Goal: Check status: Check status

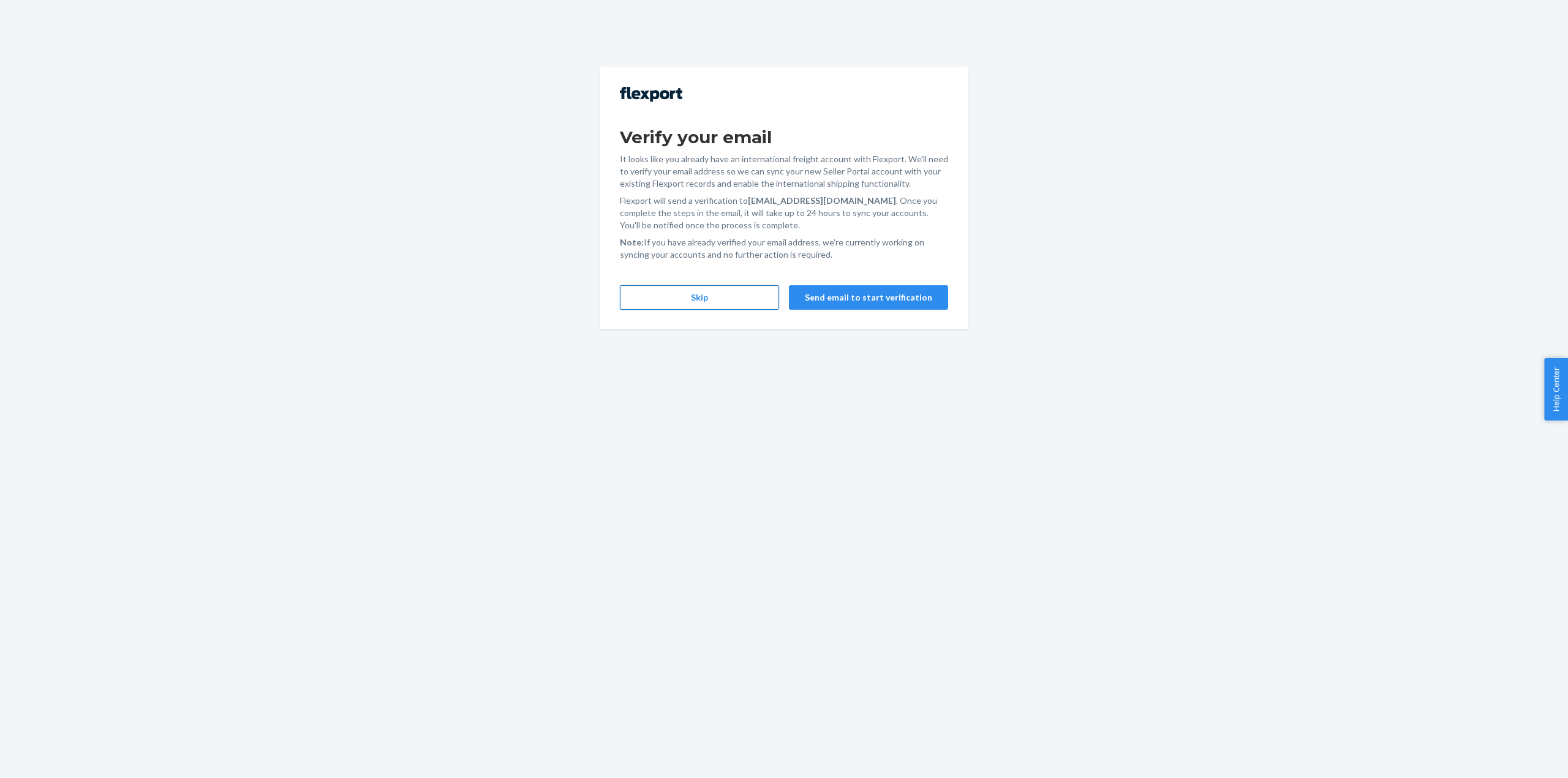
click at [714, 290] on button "Skip" at bounding box center [700, 298] width 159 height 25
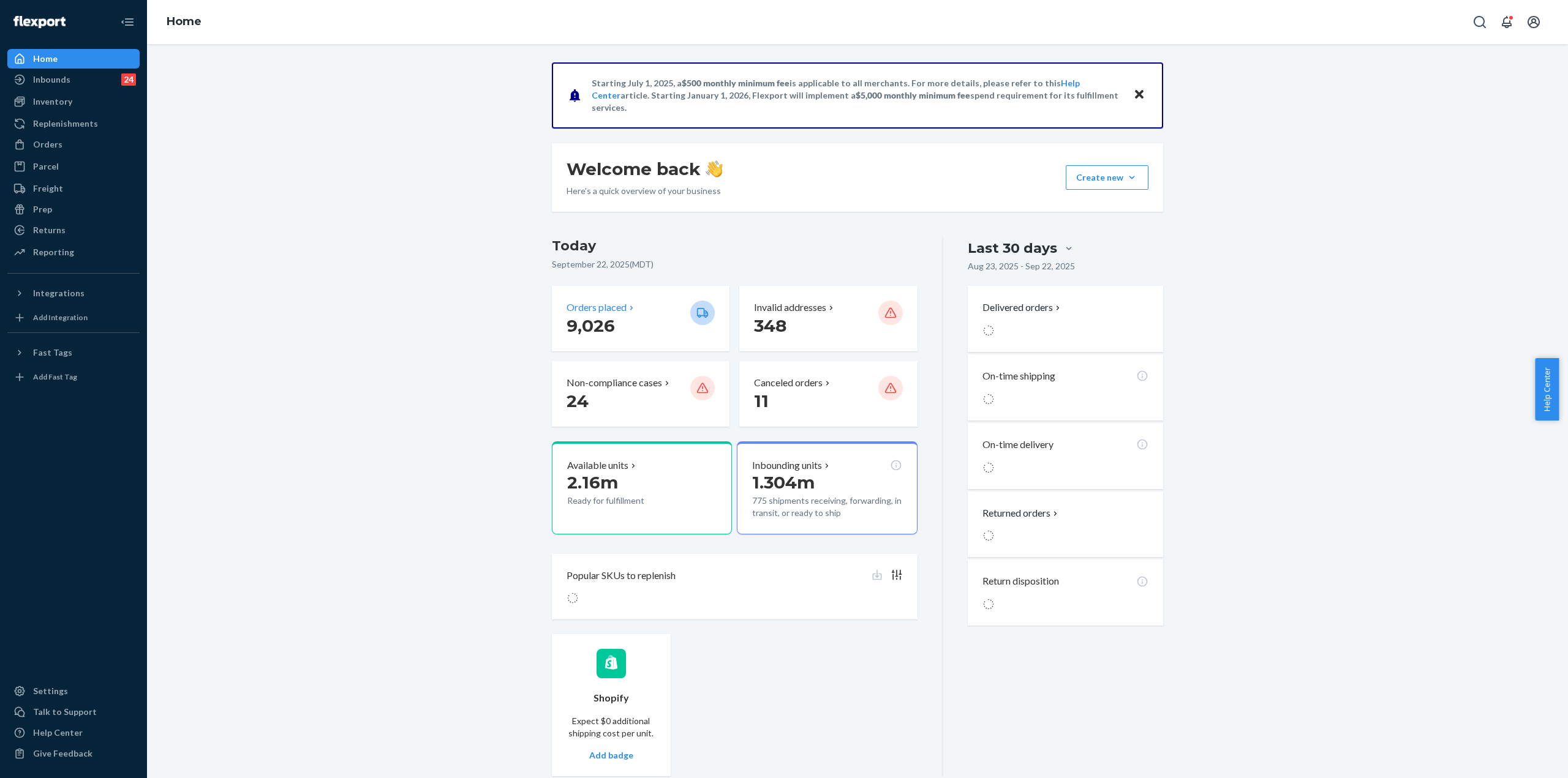
click at [638, 322] on p "9,026" at bounding box center [623, 325] width 114 height 22
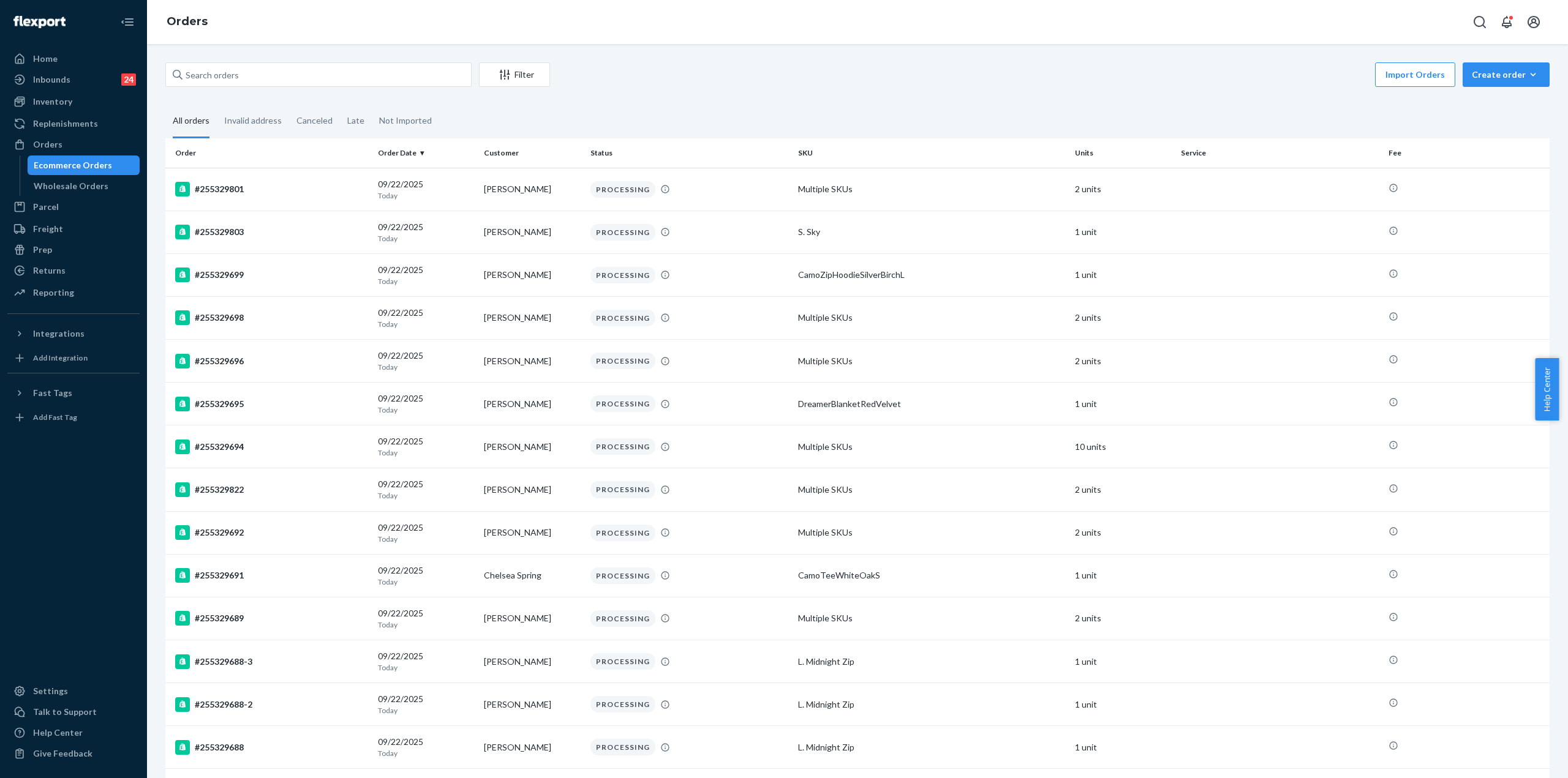
drag, startPoint x: 252, startPoint y: 55, endPoint x: 247, endPoint y: 65, distance: 11.2
click at [251, 57] on div "Filter Import Orders Create order Ecommerce order Removal order All orders Inva…" at bounding box center [857, 410] width 1421 height 734
click at [249, 68] on input "text" at bounding box center [318, 74] width 306 height 25
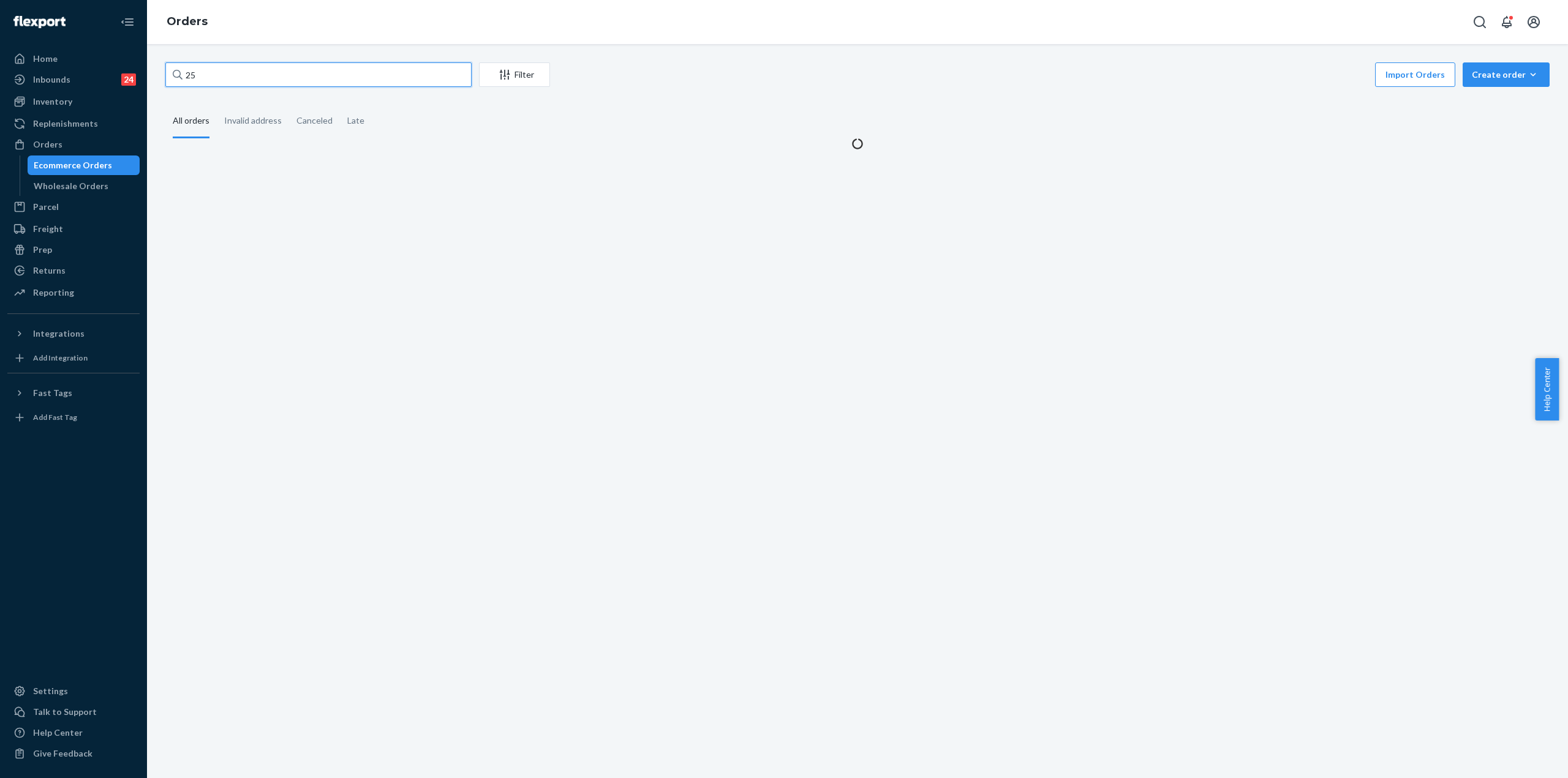
paste input "5125783"
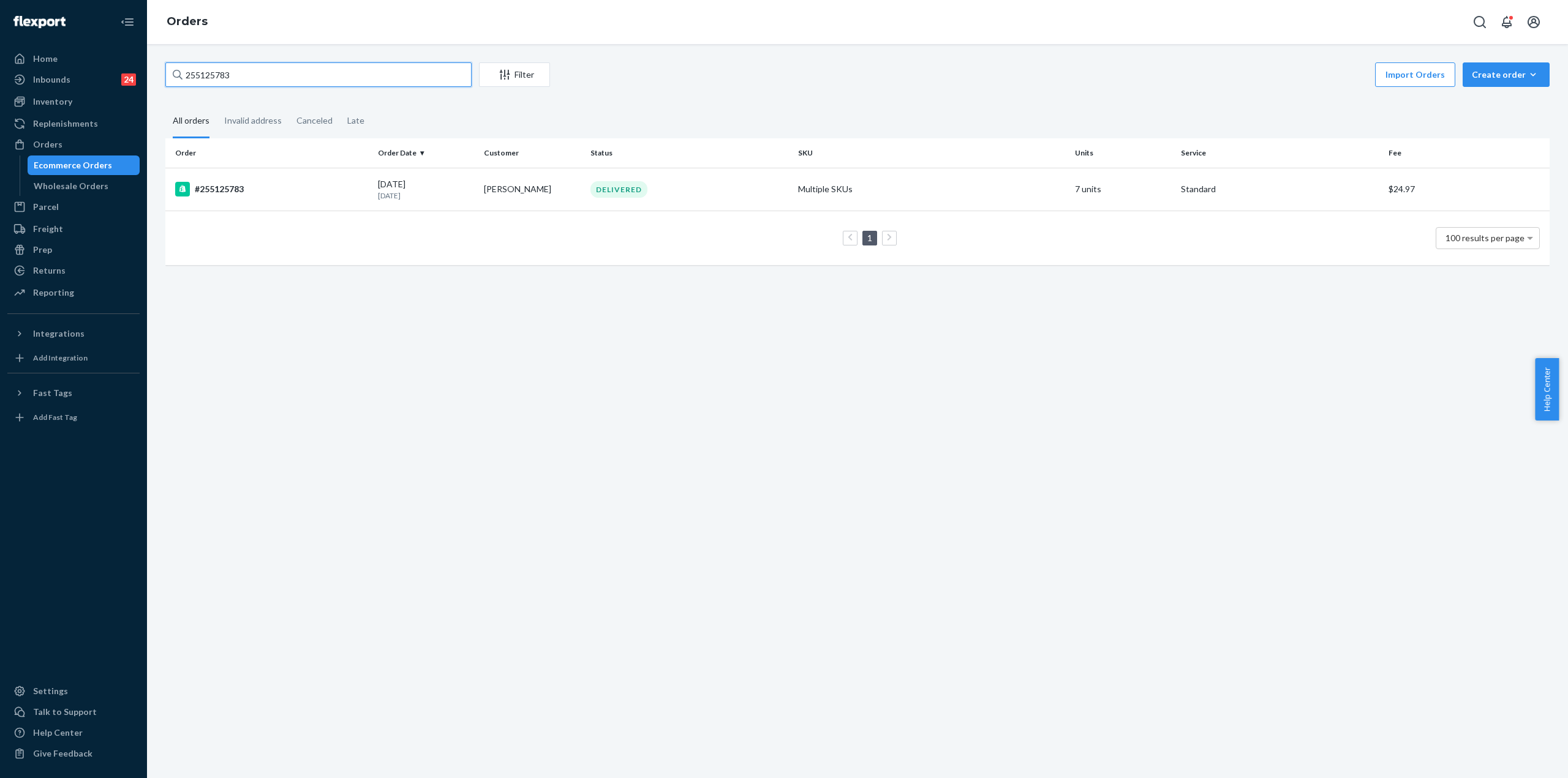
drag, startPoint x: 196, startPoint y: 75, endPoint x: 182, endPoint y: 76, distance: 14.0
click at [182, 76] on input "255125783" at bounding box center [318, 74] width 306 height 25
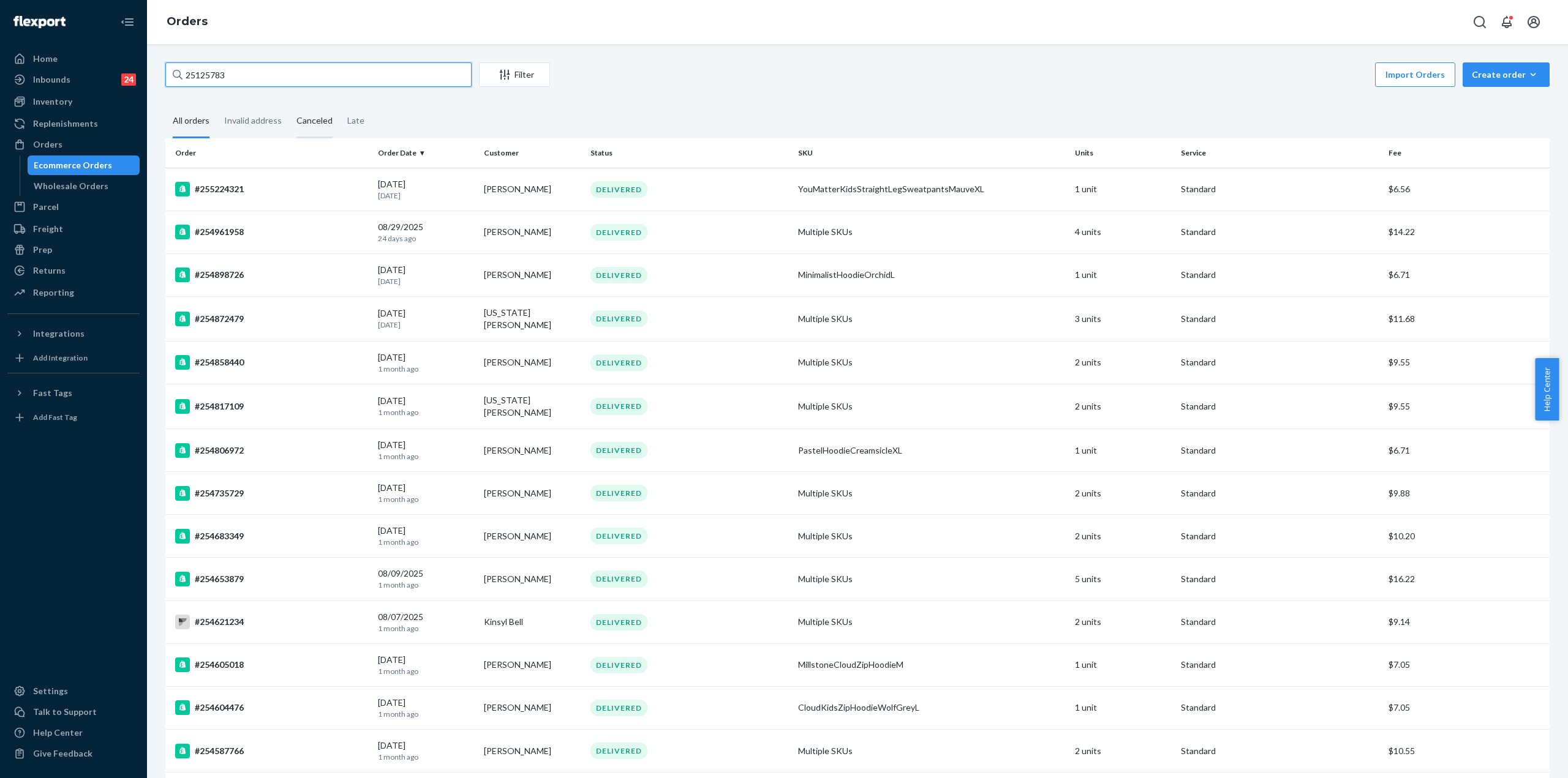
type input "255125783"
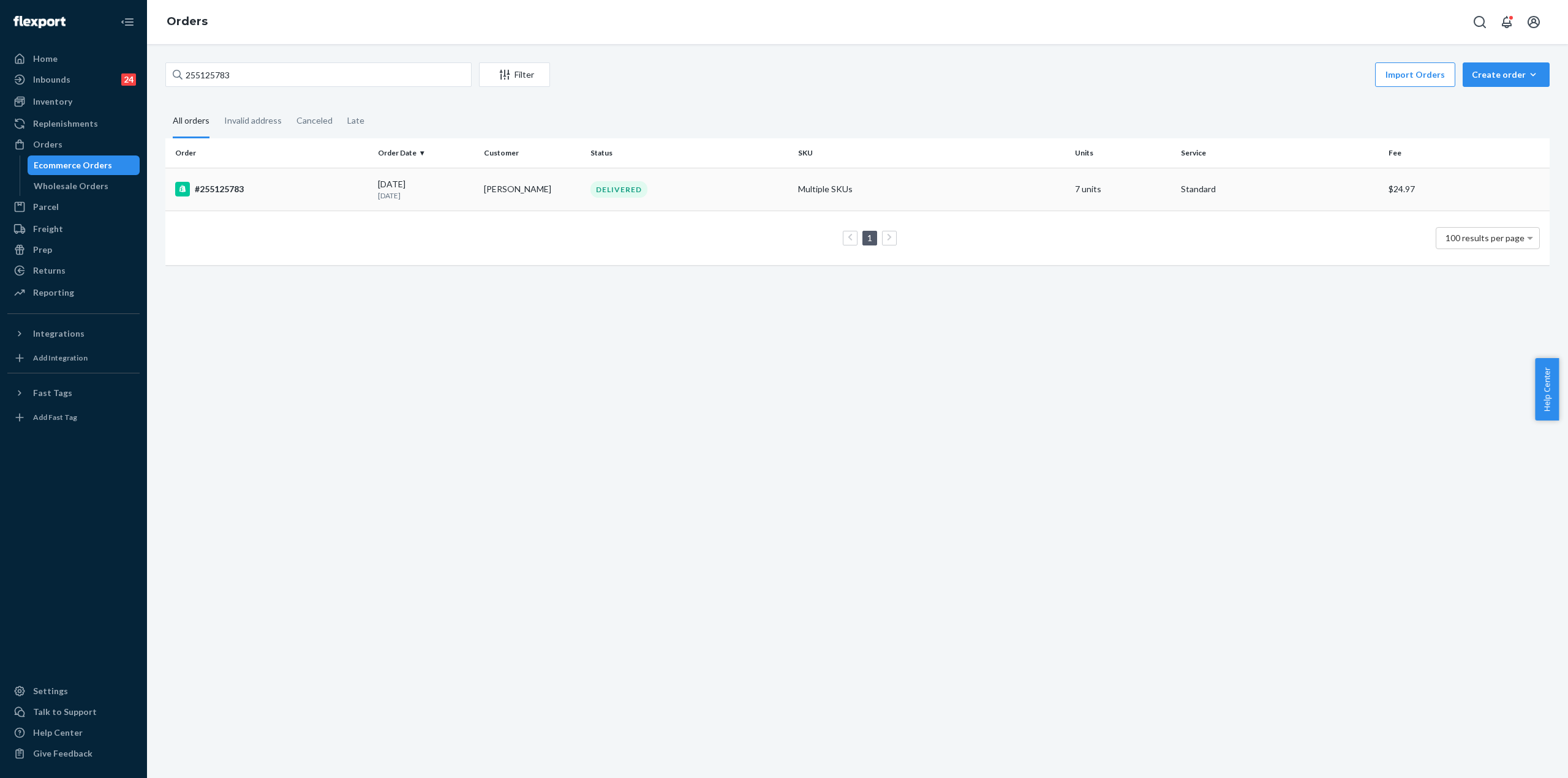
click at [291, 186] on div "#255125783" at bounding box center [271, 189] width 193 height 14
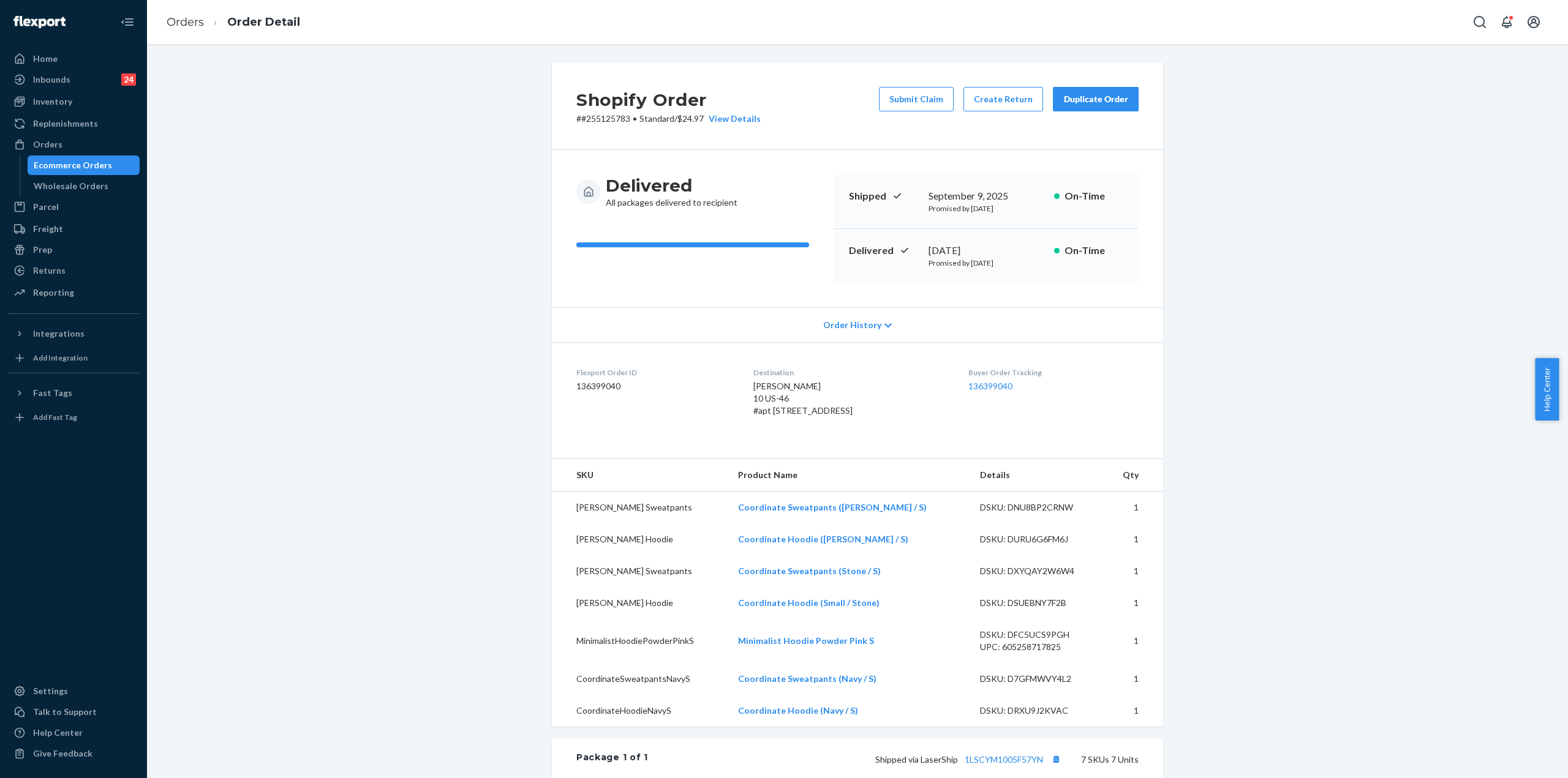
click at [649, 663] on td "MinimalistHoodiePowderPinkS" at bounding box center [640, 640] width 177 height 44
click at [646, 663] on td "MinimalistHoodiePowderPinkS" at bounding box center [640, 640] width 177 height 44
click at [646, 663] on td "MinimalistHoodiePowderPinkS" at bounding box center [640, 640] width 177 height 44
click at [644, 663] on td "MinimalistHoodiePowderPinkS" at bounding box center [640, 640] width 177 height 44
click at [641, 663] on td "MinimalistHoodiePowderPinkS" at bounding box center [640, 640] width 177 height 44
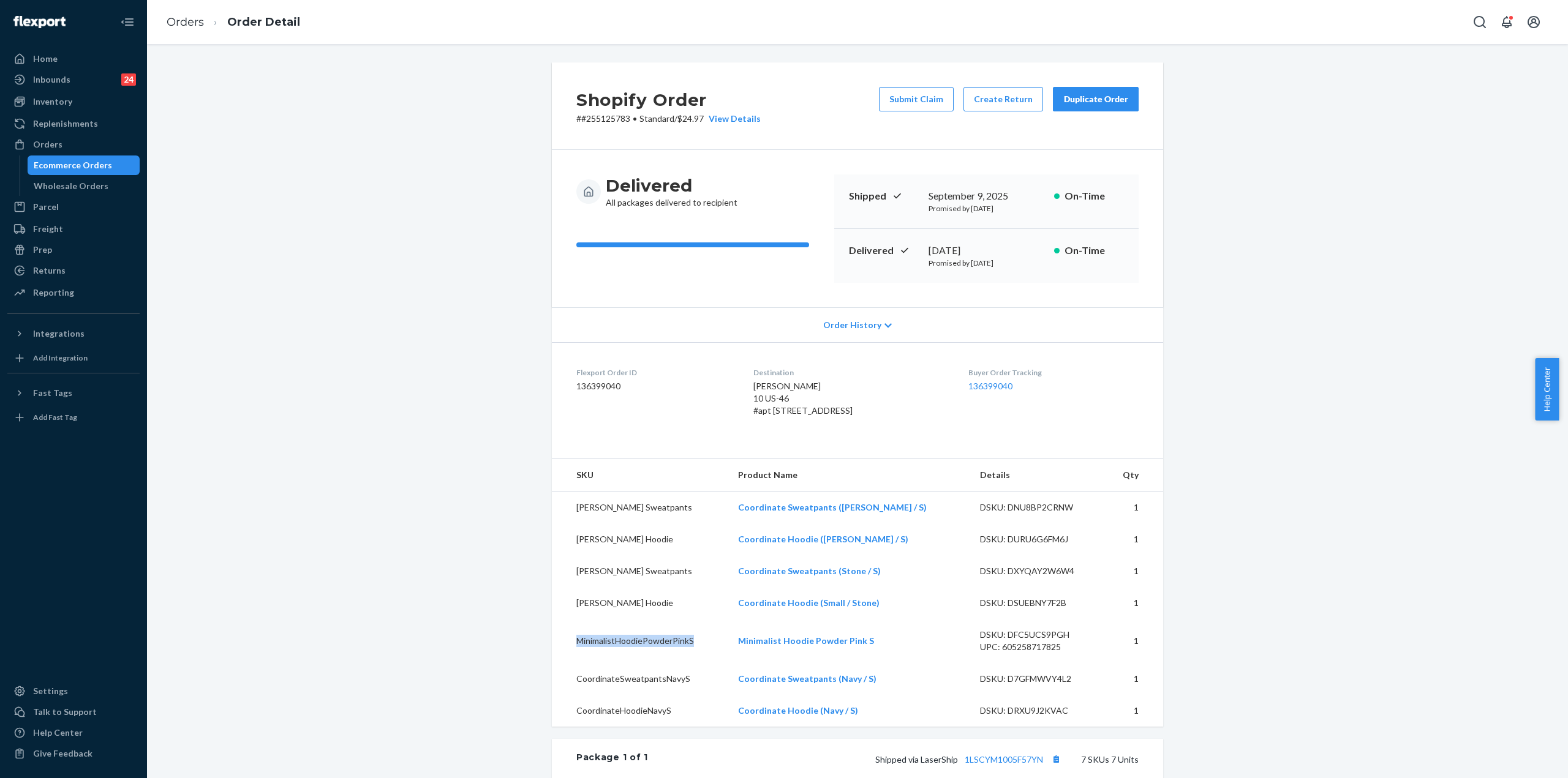
click at [639, 663] on td "MinimalistHoodiePowderPinkS" at bounding box center [640, 640] width 177 height 44
copy td "MinimalistHoodiePowderPinkS"
click at [493, 327] on div "Shopify Order # #255125783 • Standard / $24.97 View Details Submit Claim Create…" at bounding box center [857, 633] width 1402 height 1143
